Goal: Transaction & Acquisition: Purchase product/service

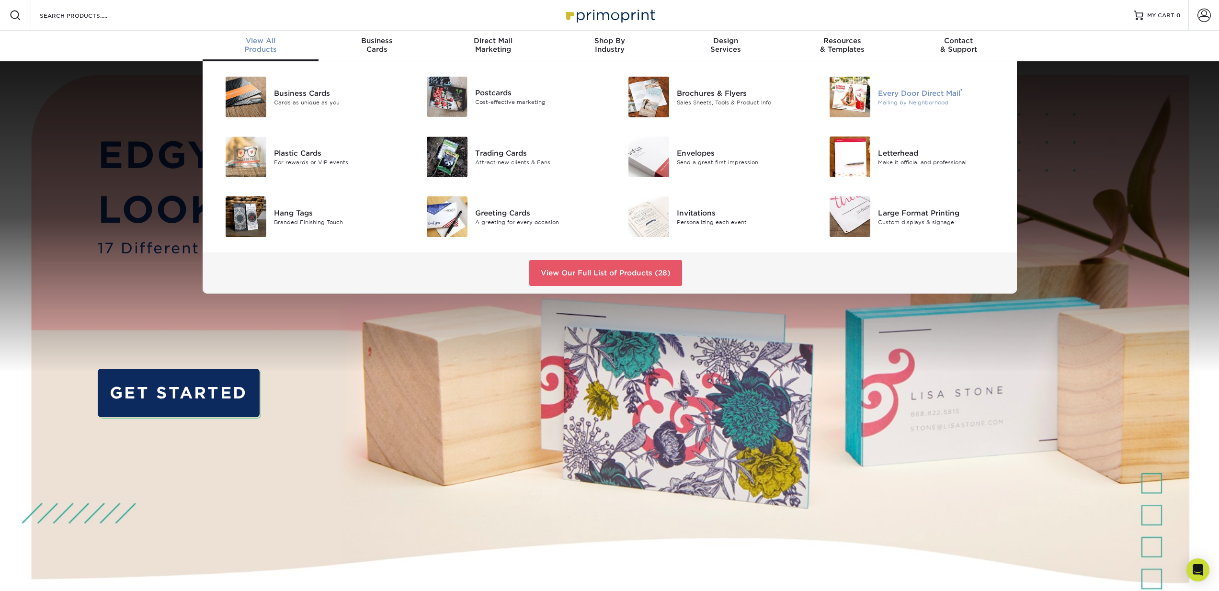
click at [895, 91] on div "Every Door Direct Mail ®" at bounding box center [941, 93] width 127 height 11
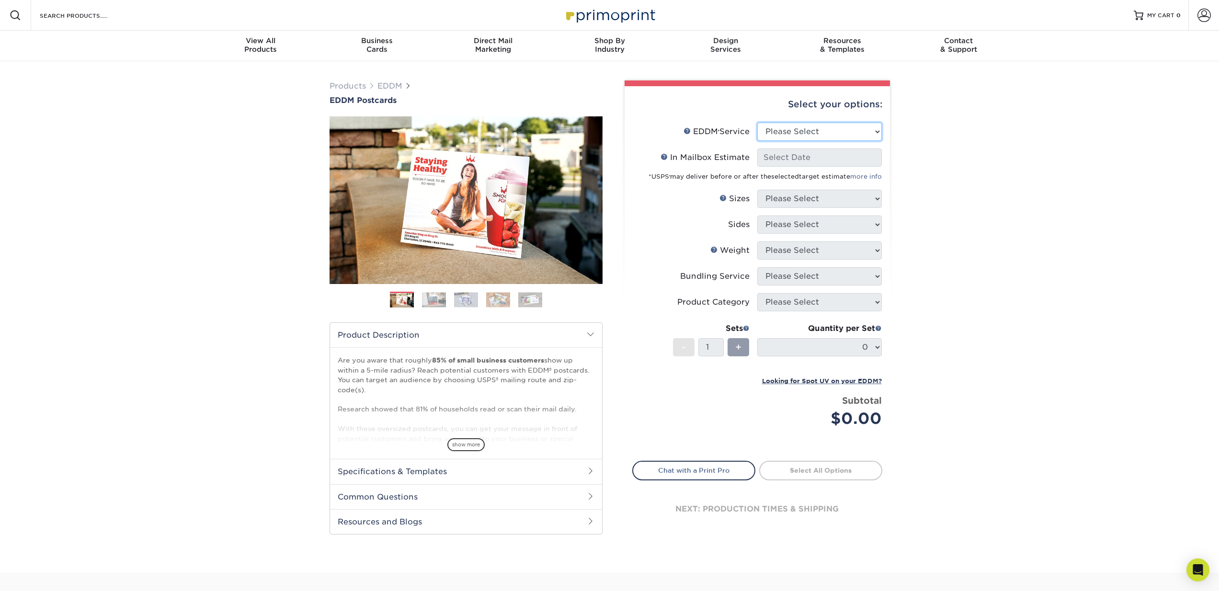
select select "full_service"
select select "-1"
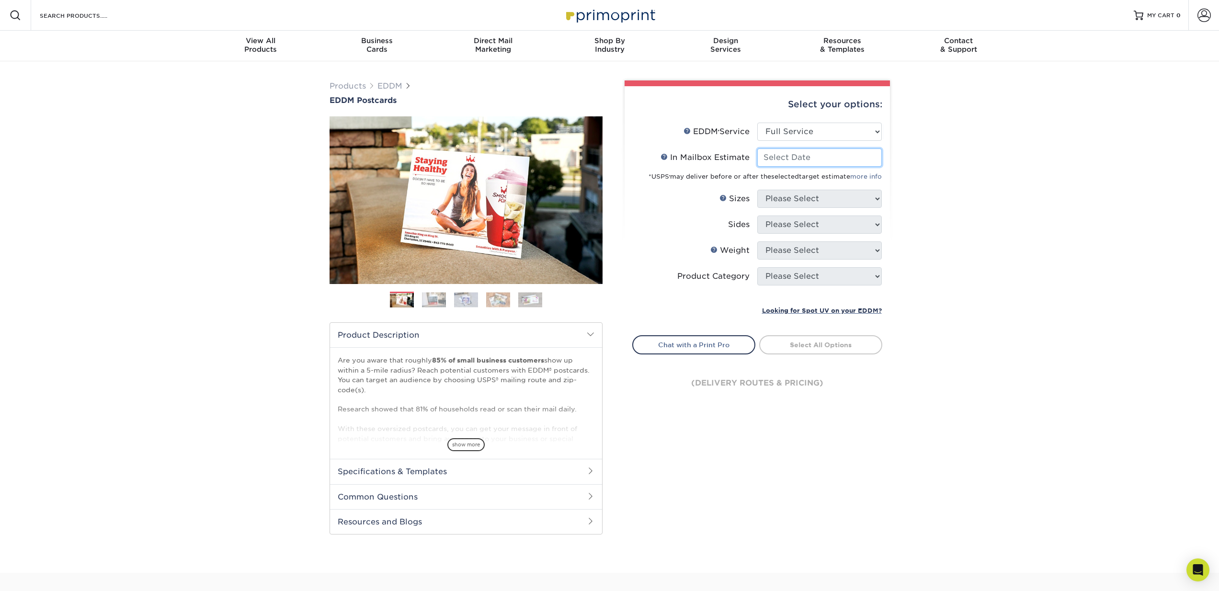
click at [841, 157] on input "In Mailbox Estimate Help In Mailbox Estimate" at bounding box center [820, 158] width 125 height 18
click at [865, 171] on span "Next >" at bounding box center [859, 175] width 29 height 11
click at [784, 232] on span "15" at bounding box center [784, 237] width 16 height 16
type input "2025-09-15"
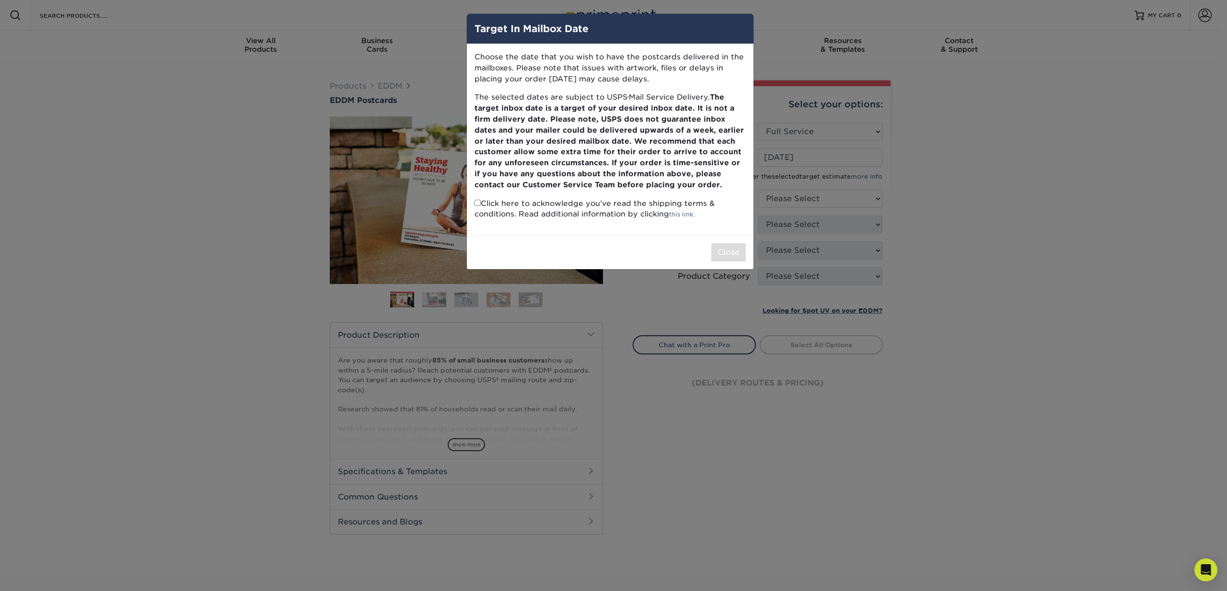
click at [479, 201] on input "checkbox" at bounding box center [477, 203] width 6 height 6
checkbox input "true"
click at [732, 250] on button "Close" at bounding box center [728, 252] width 34 height 18
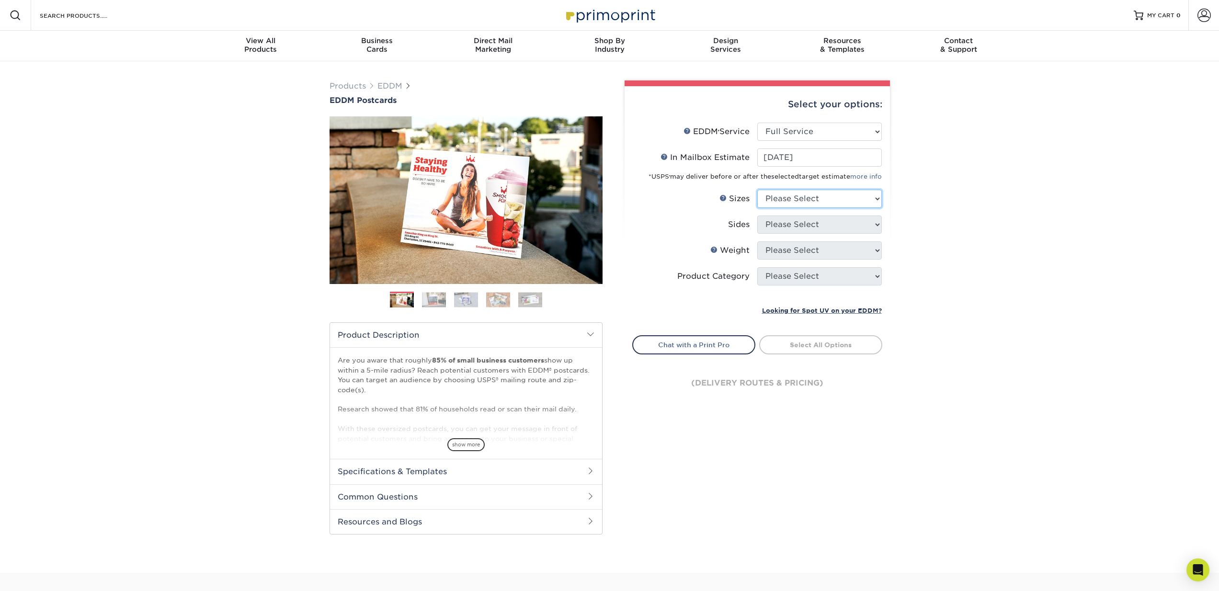
select select "6.50x8.00"
select select "32d3c223-f82c-492b-b915-ba065a00862f"
select select "14PT"
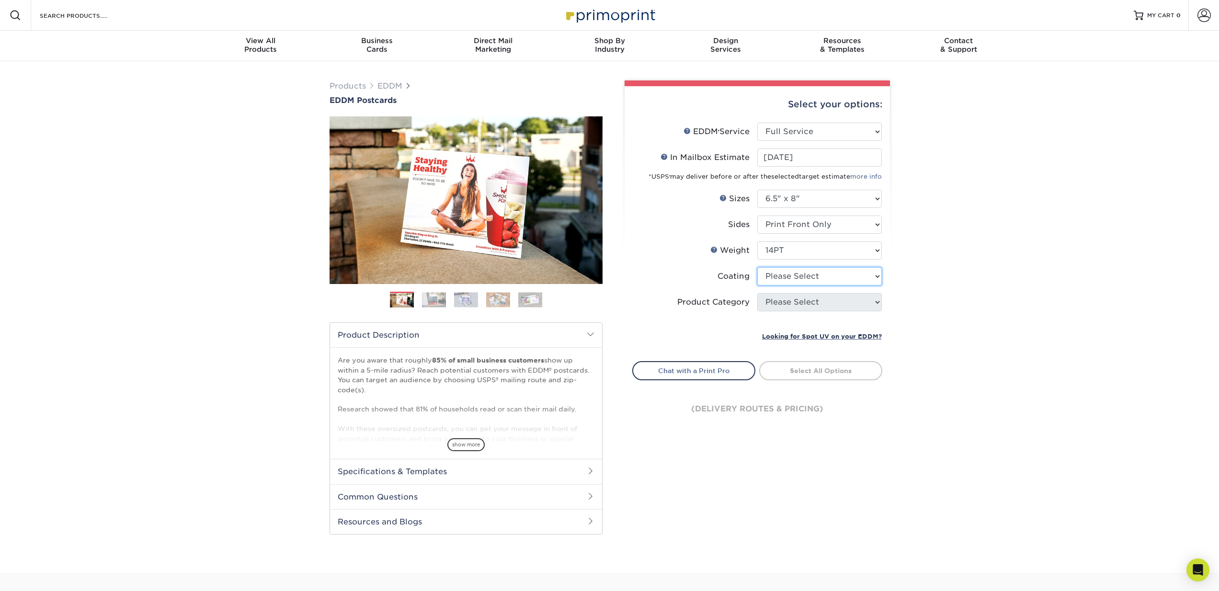
select select "121bb7b5-3b4d-429f-bd8d-bbf80e953313"
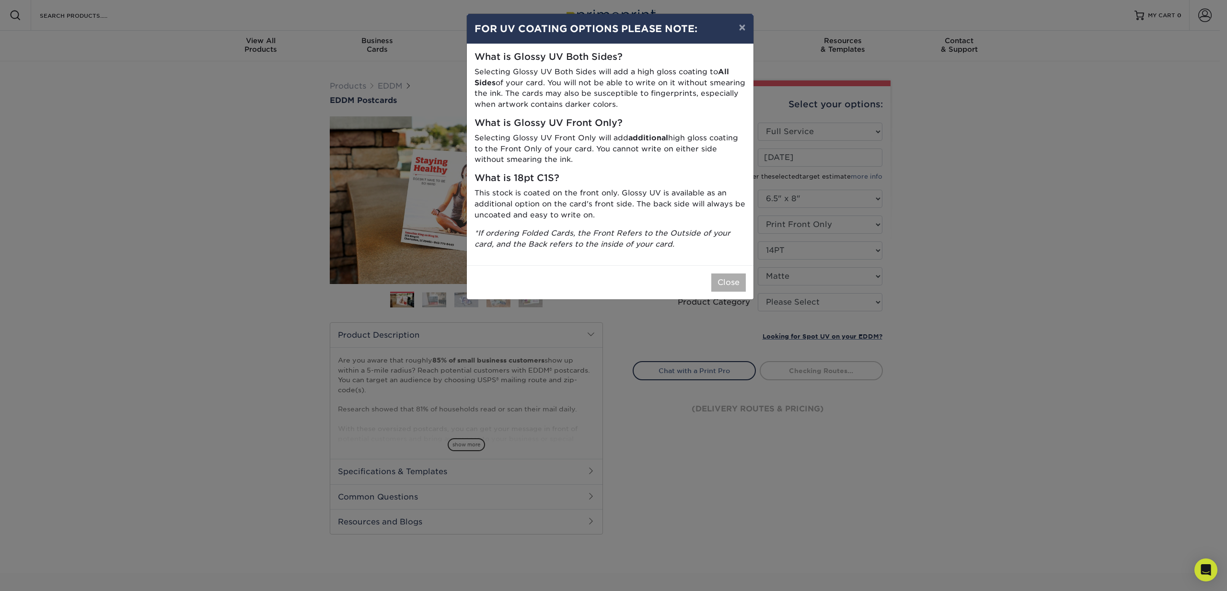
click at [741, 280] on button "Close" at bounding box center [728, 283] width 34 height 18
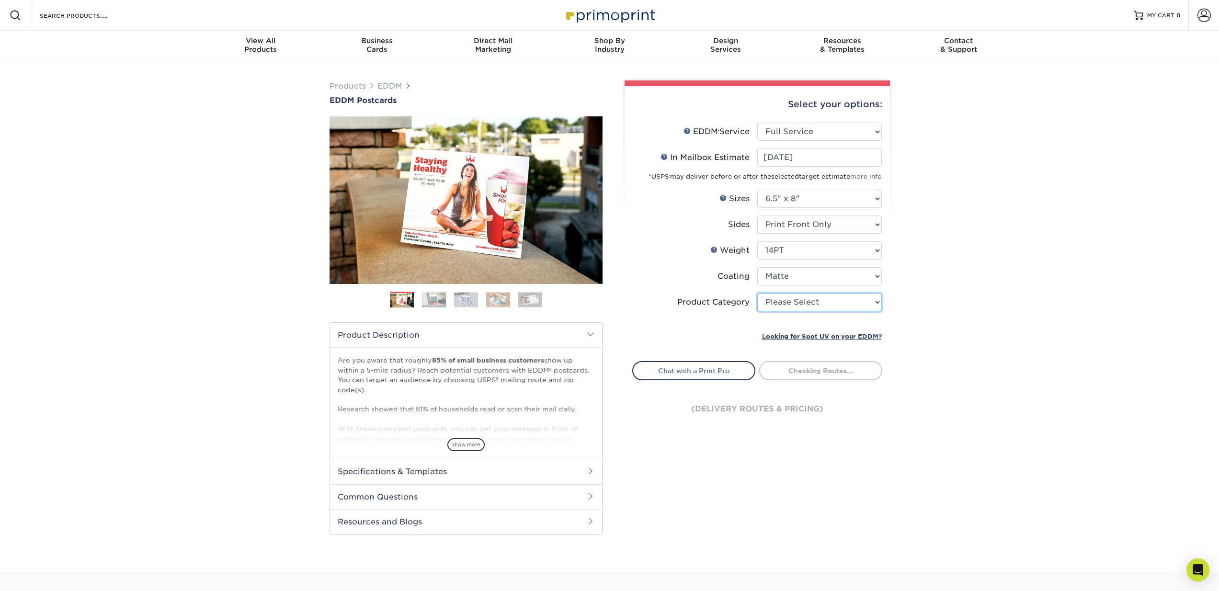
select select "9b7272e0-d6c8-4c3c-8e97-d3a1bcdab858"
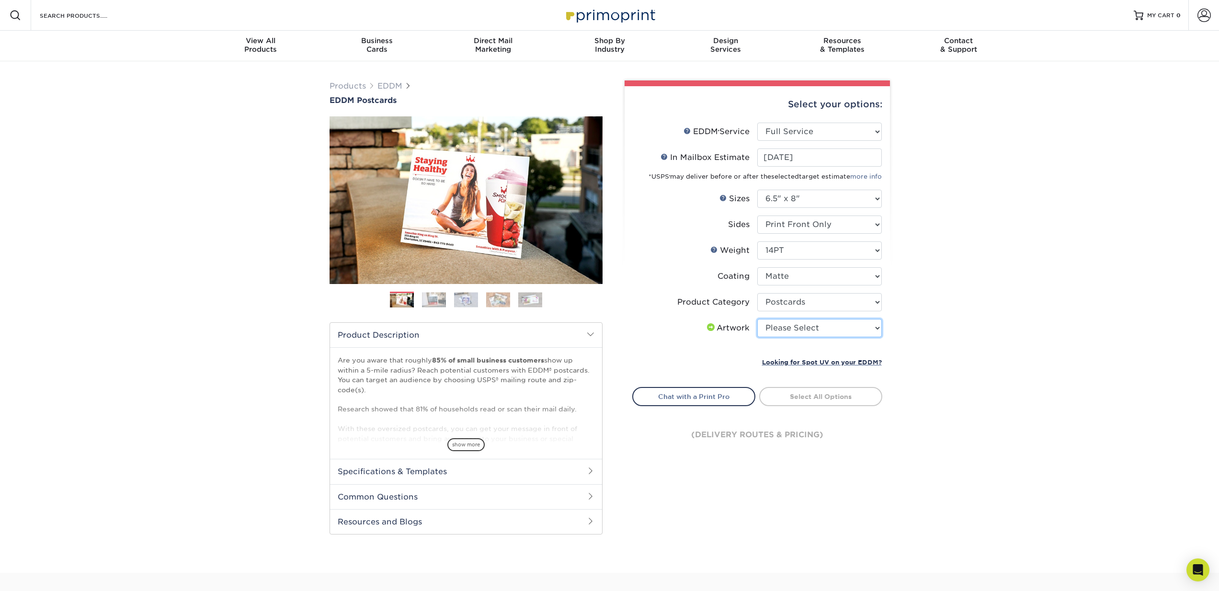
select select "upload"
click at [872, 395] on link "Select Routes" at bounding box center [820, 395] width 123 height 17
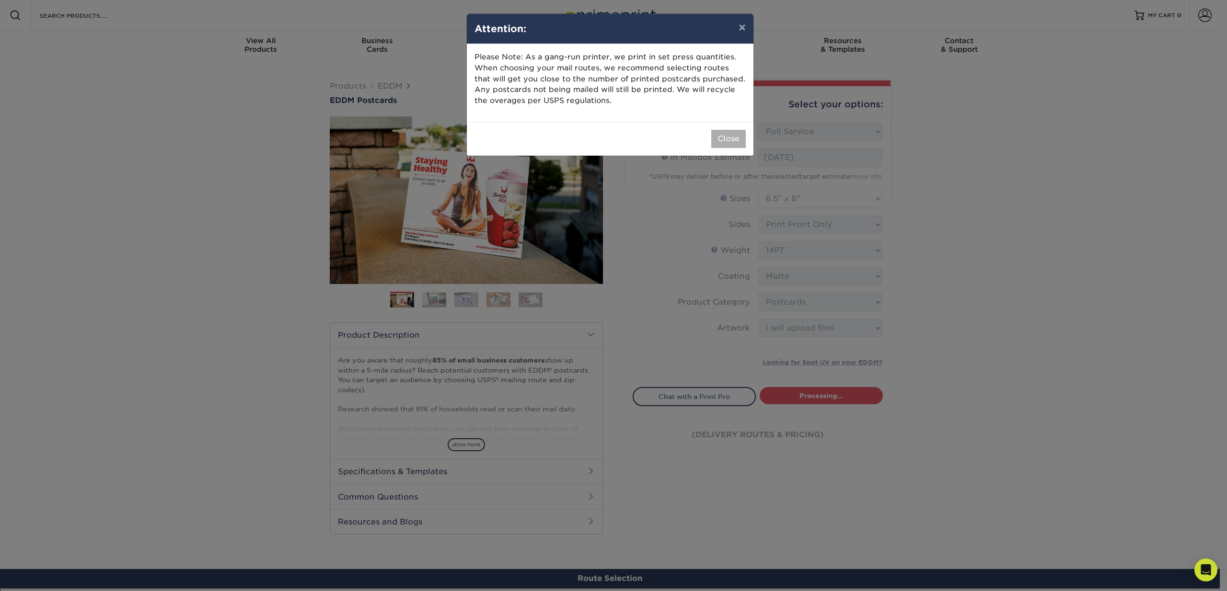
click at [731, 141] on button "Close" at bounding box center [728, 139] width 34 height 18
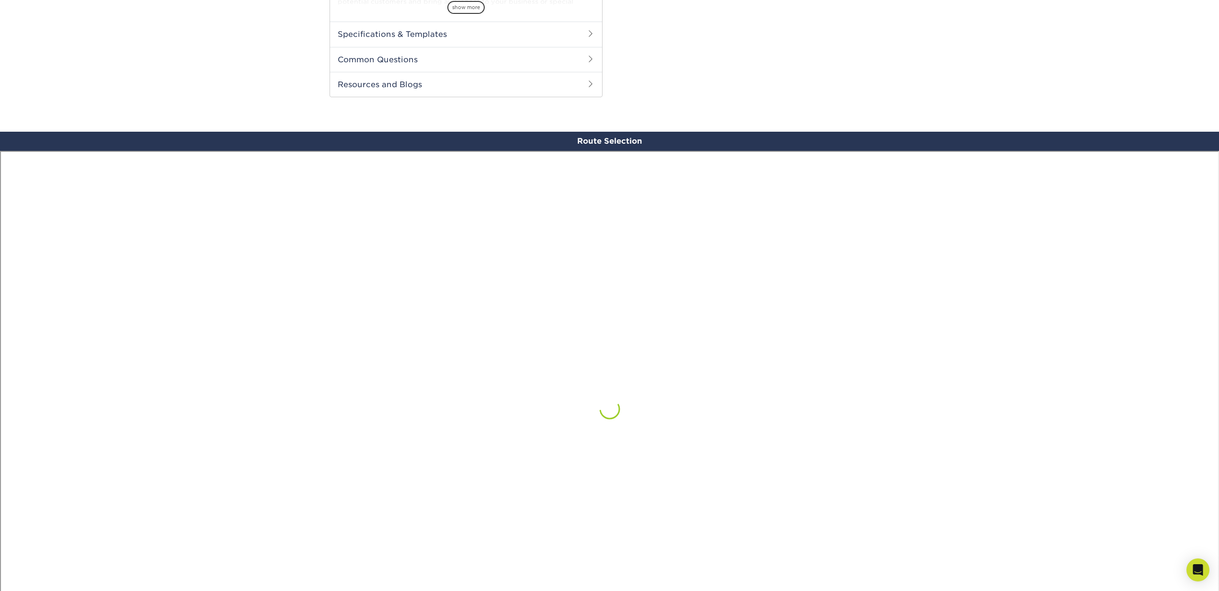
scroll to position [558, 0]
